Goal: Task Accomplishment & Management: Manage account settings

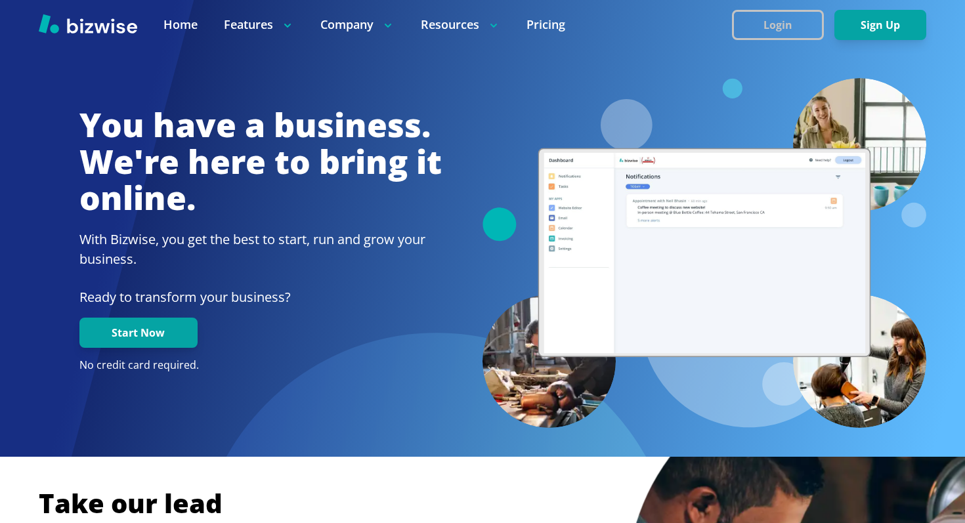
click at [793, 18] on button "Login" at bounding box center [778, 25] width 92 height 30
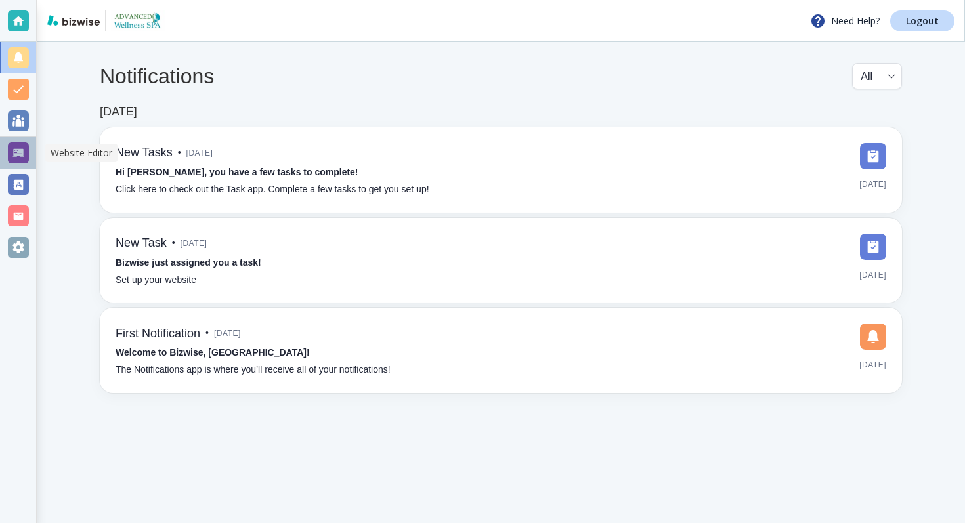
click at [14, 152] on div at bounding box center [18, 152] width 21 height 21
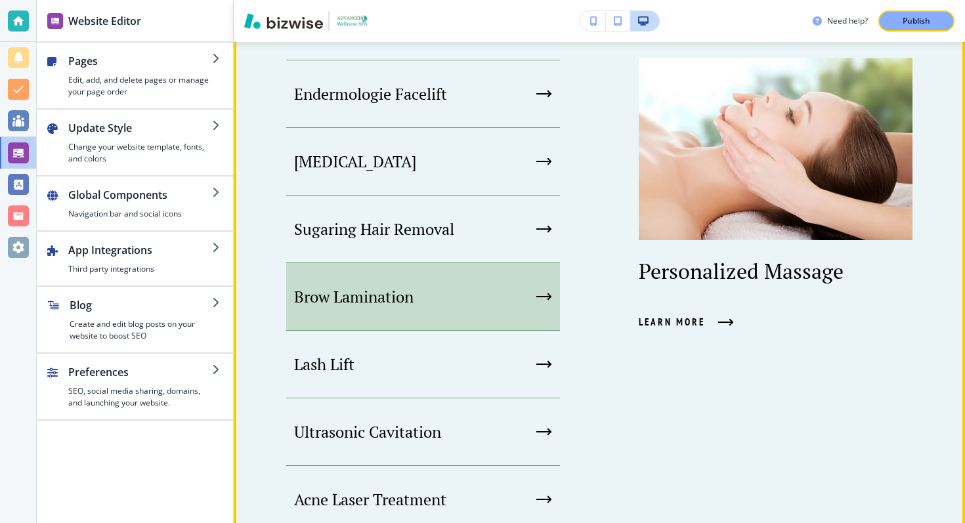
scroll to position [867, 0]
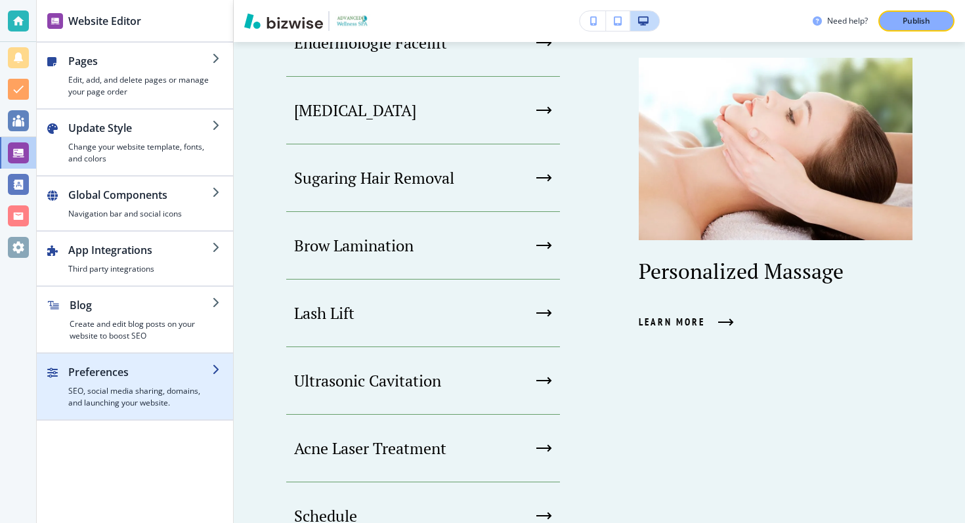
click at [140, 377] on h2 "Preferences" at bounding box center [140, 372] width 144 height 16
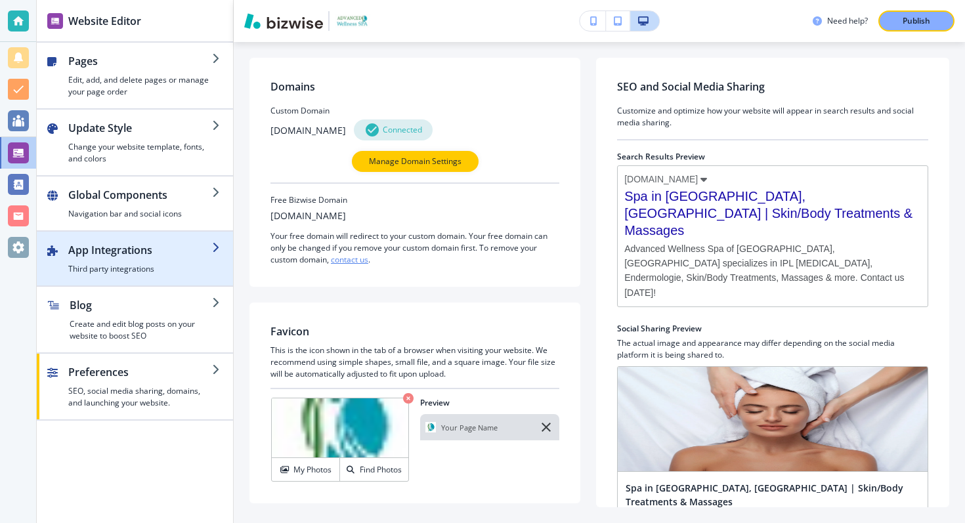
click at [125, 248] on h2 "App Integrations" at bounding box center [140, 250] width 144 height 16
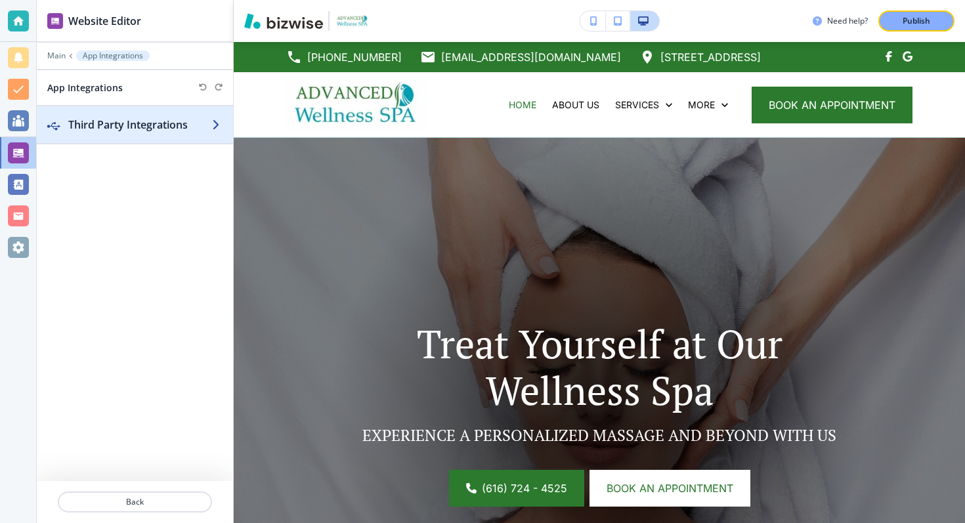
click at [146, 123] on h2 "Third Party Integrations" at bounding box center [140, 125] width 144 height 16
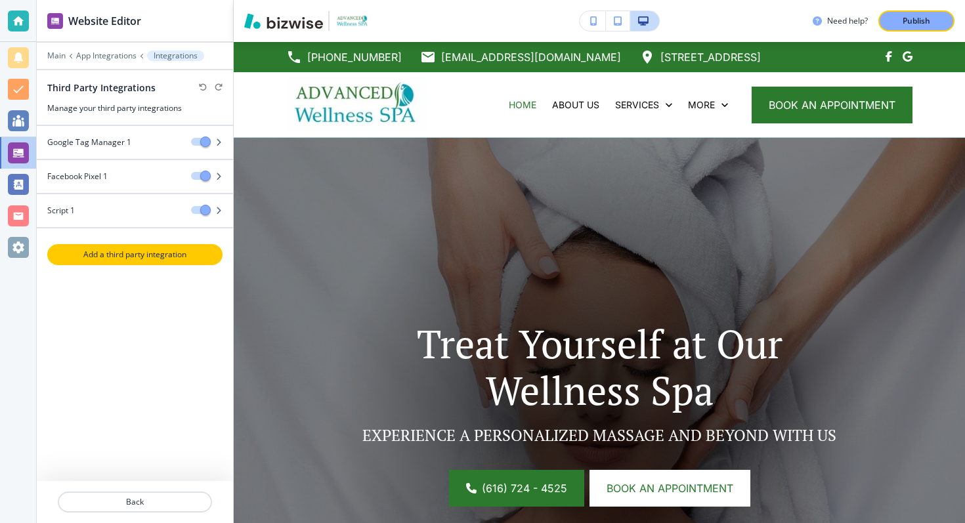
click at [121, 251] on p "Add a third party integration" at bounding box center [135, 255] width 173 height 12
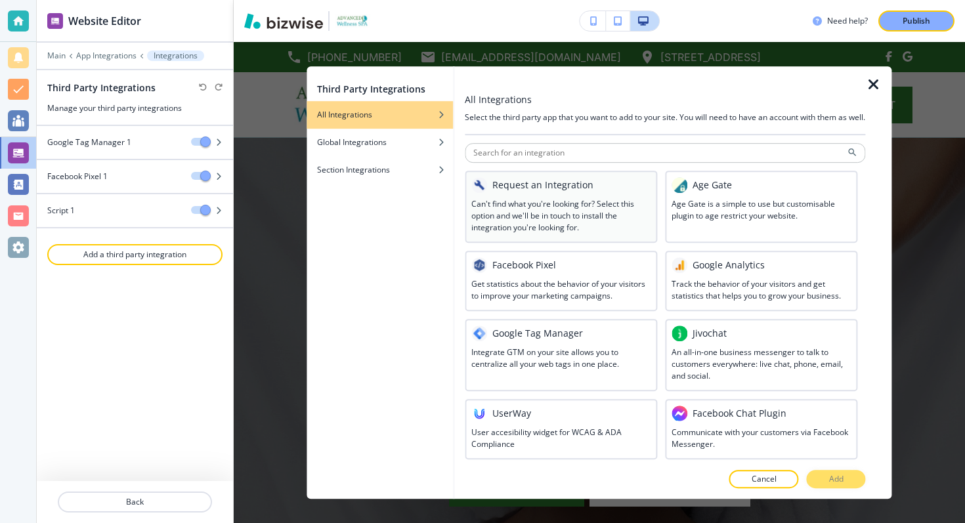
scroll to position [679, 0]
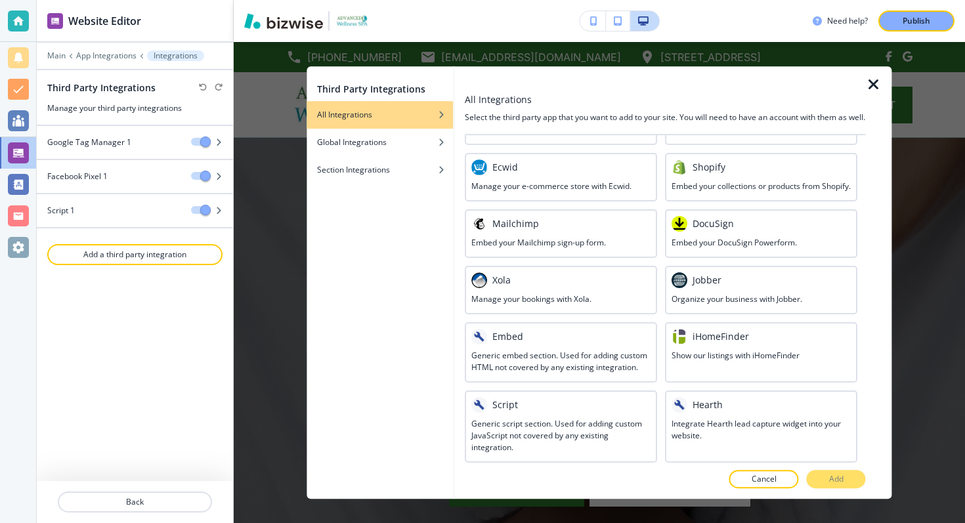
click at [868, 79] on icon "button" at bounding box center [874, 85] width 16 height 16
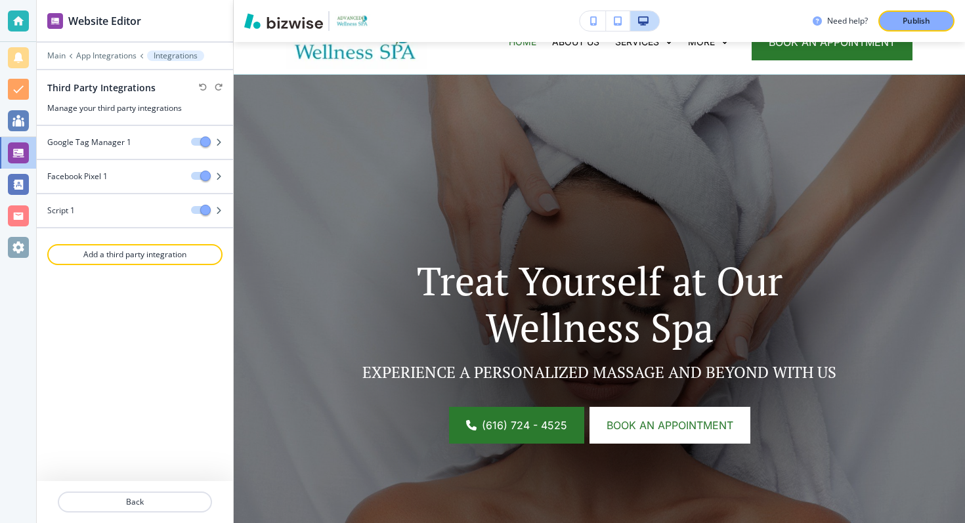
scroll to position [0, 0]
